Goal: Use online tool/utility

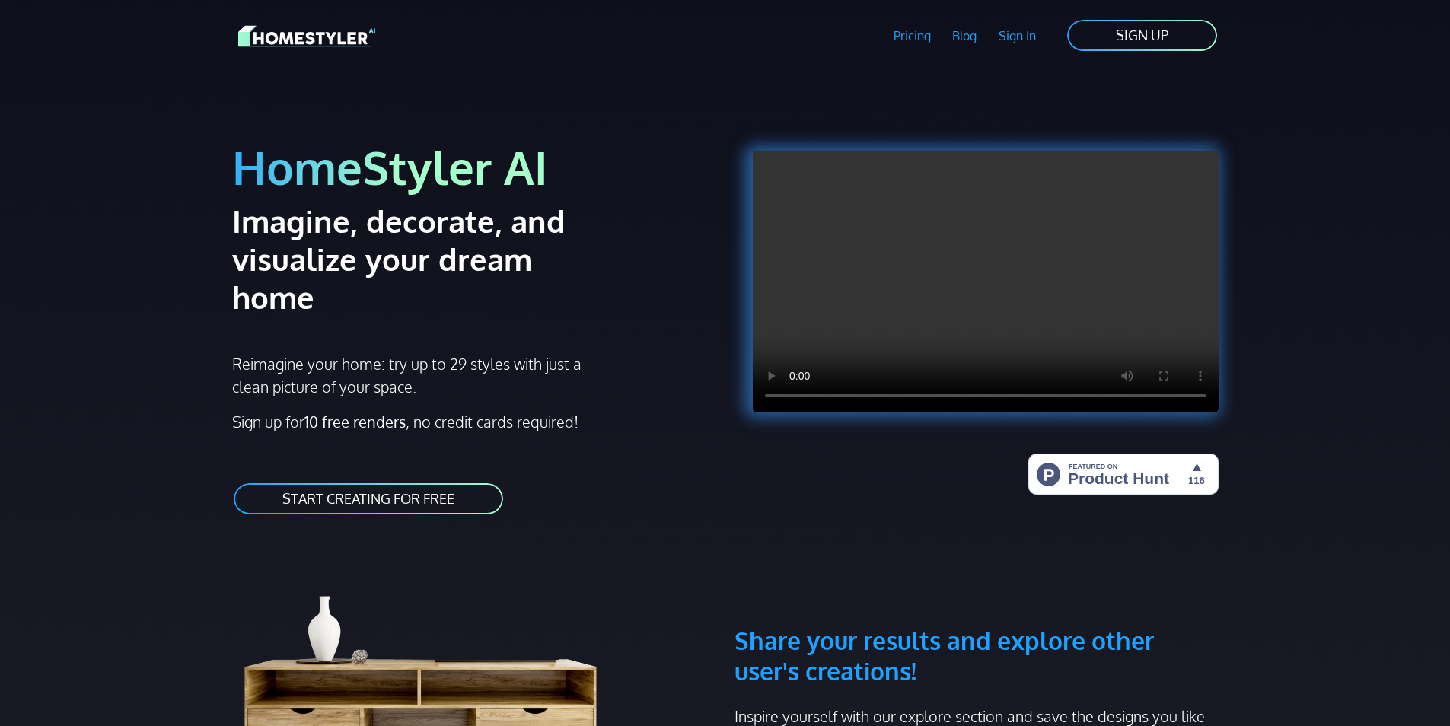
click at [444, 482] on link "START CREATING FOR FREE" at bounding box center [368, 499] width 272 height 34
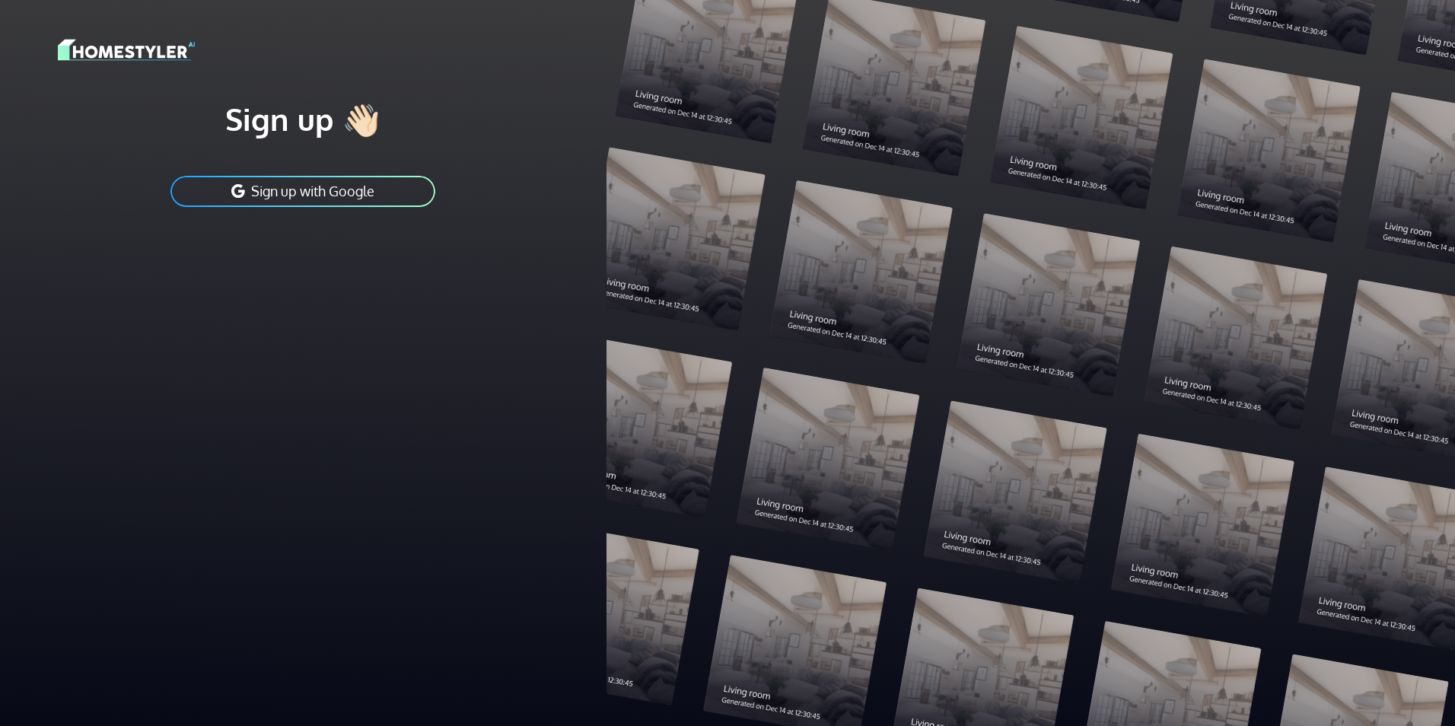
click at [352, 187] on button "Sign up with Google" at bounding box center [303, 191] width 268 height 34
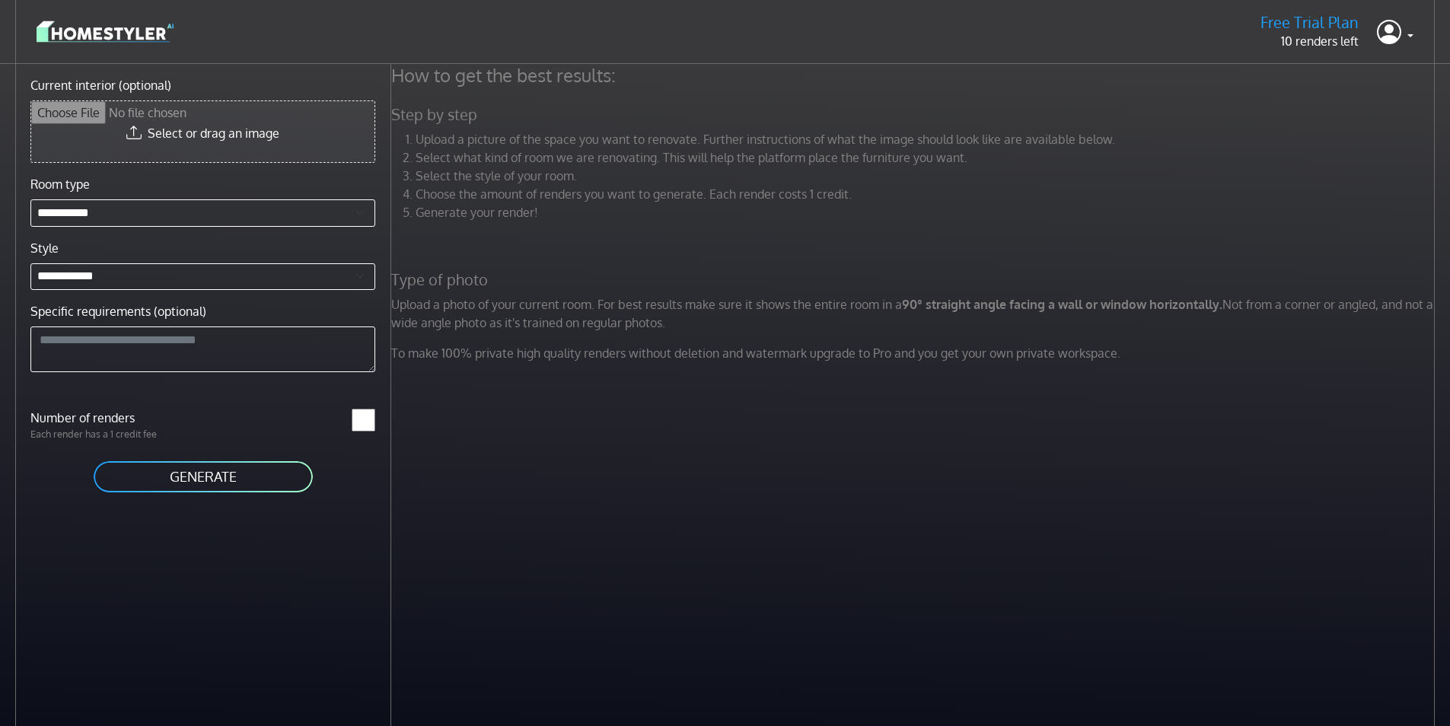
type input "**********"
click at [240, 486] on button "GENERATE" at bounding box center [203, 477] width 222 height 34
